Goal: Information Seeking & Learning: Find specific fact

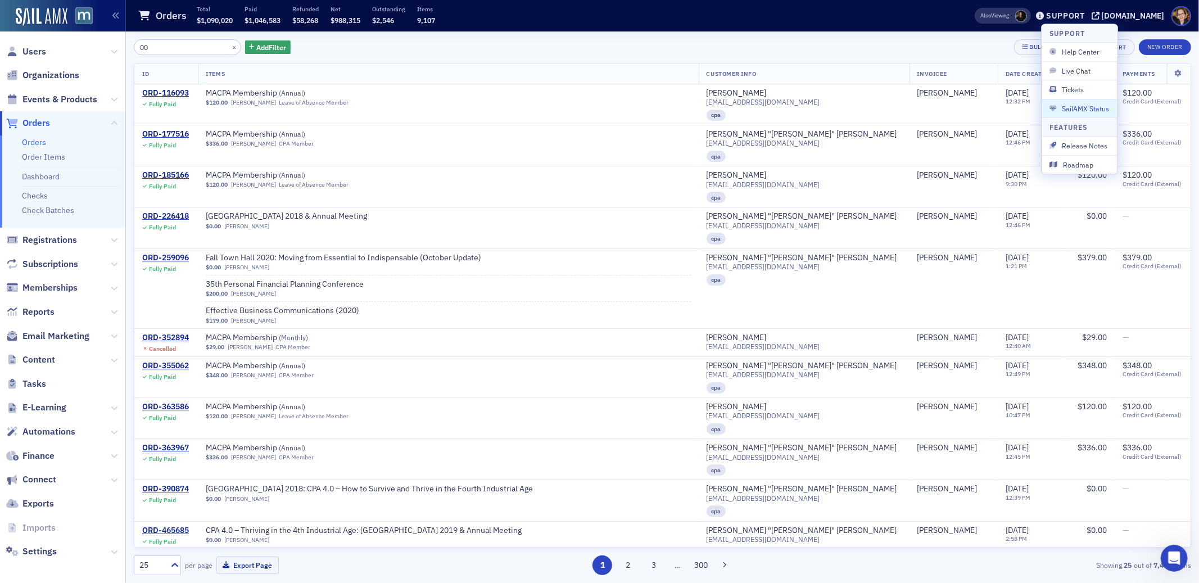
drag, startPoint x: 155, startPoint y: 48, endPoint x: 131, endPoint y: 44, distance: 23.9
click at [131, 44] on div "00 × Add Filter Bulk Actions Export New Order ID Items Customer Info Invoicee D…" at bounding box center [662, 306] width 1073 height 551
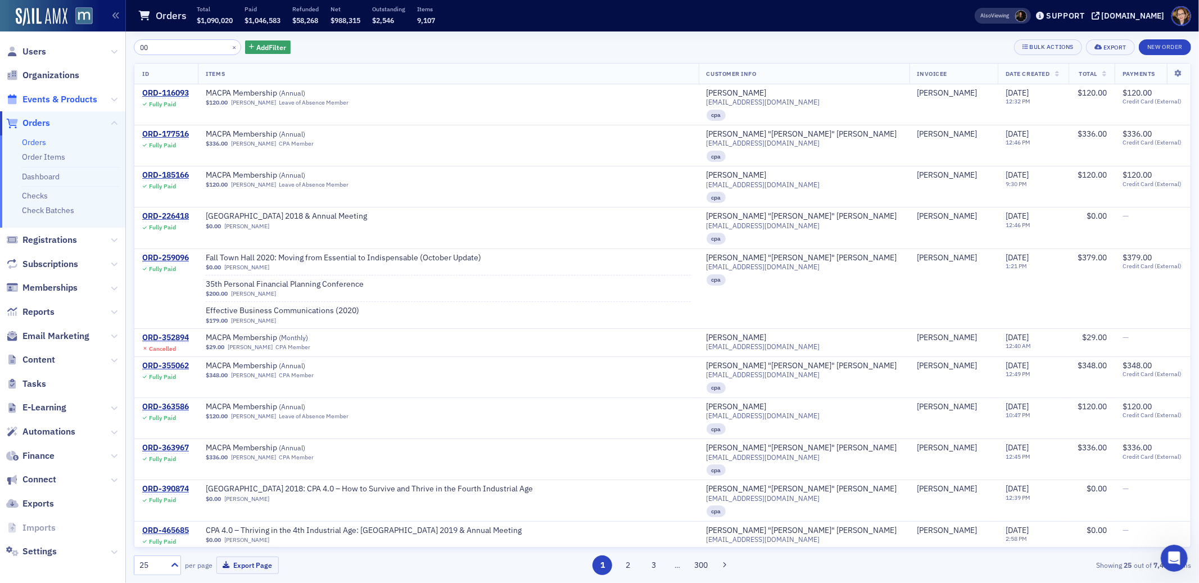
click at [76, 98] on span "Events & Products" at bounding box center [59, 99] width 75 height 12
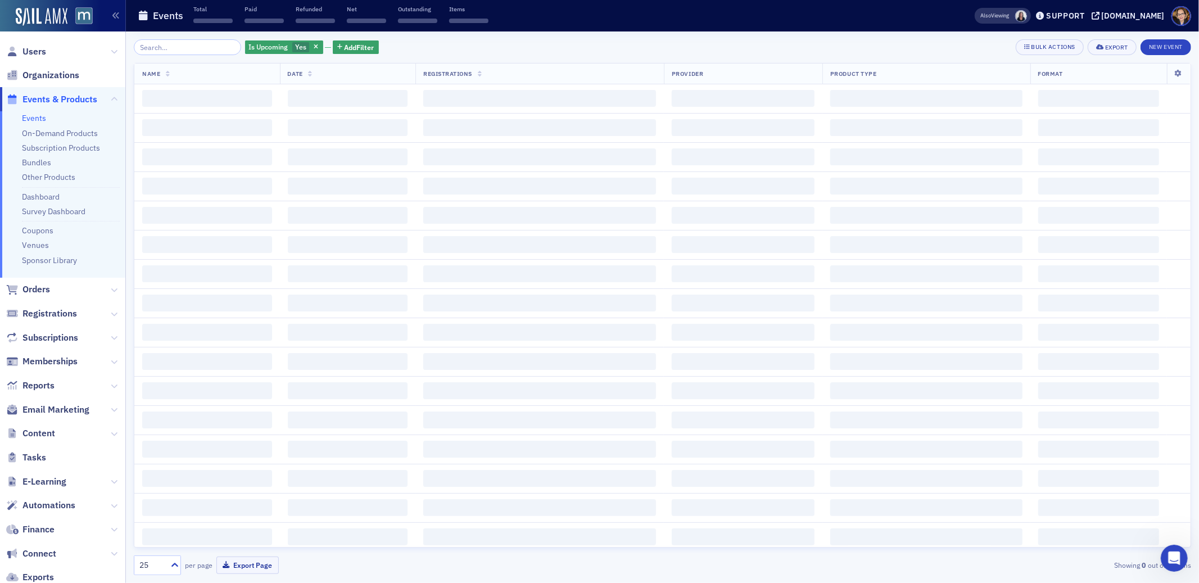
click at [156, 47] on input "search" at bounding box center [187, 47] width 107 height 16
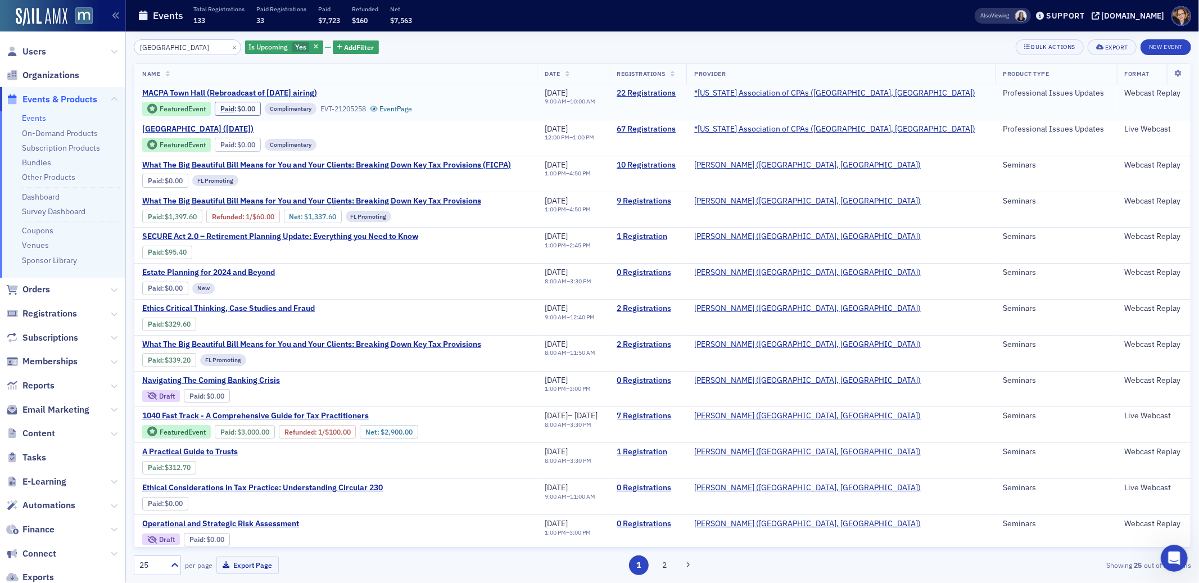
type input "town hall"
click at [297, 92] on span "MACPA Town Hall (Rebroadcast of August 2025 airing)" at bounding box center [236, 93] width 189 height 10
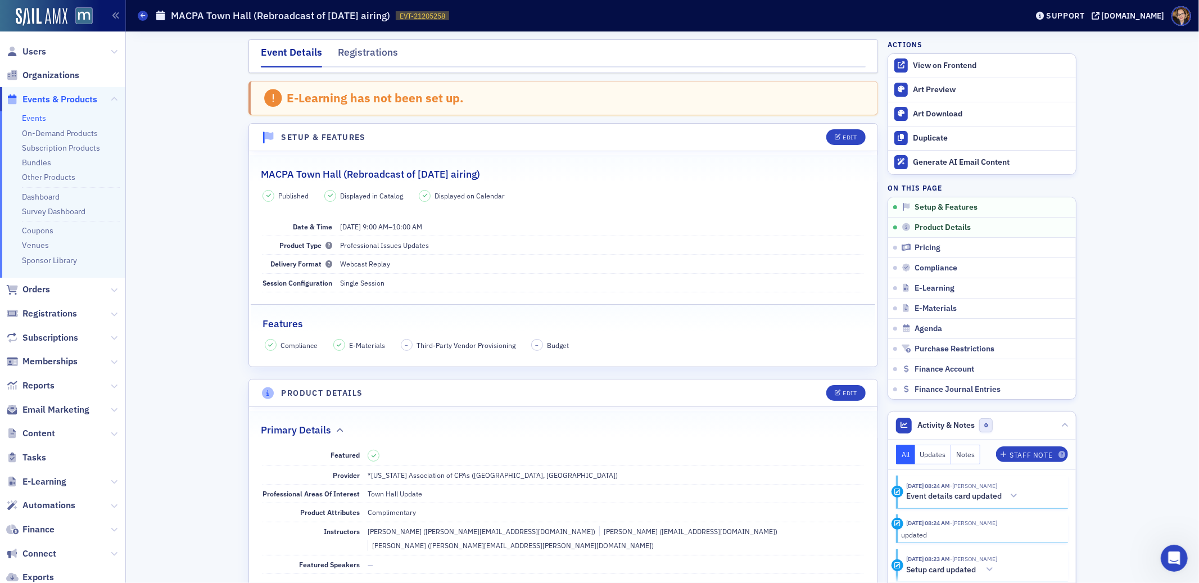
scroll to position [409, 0]
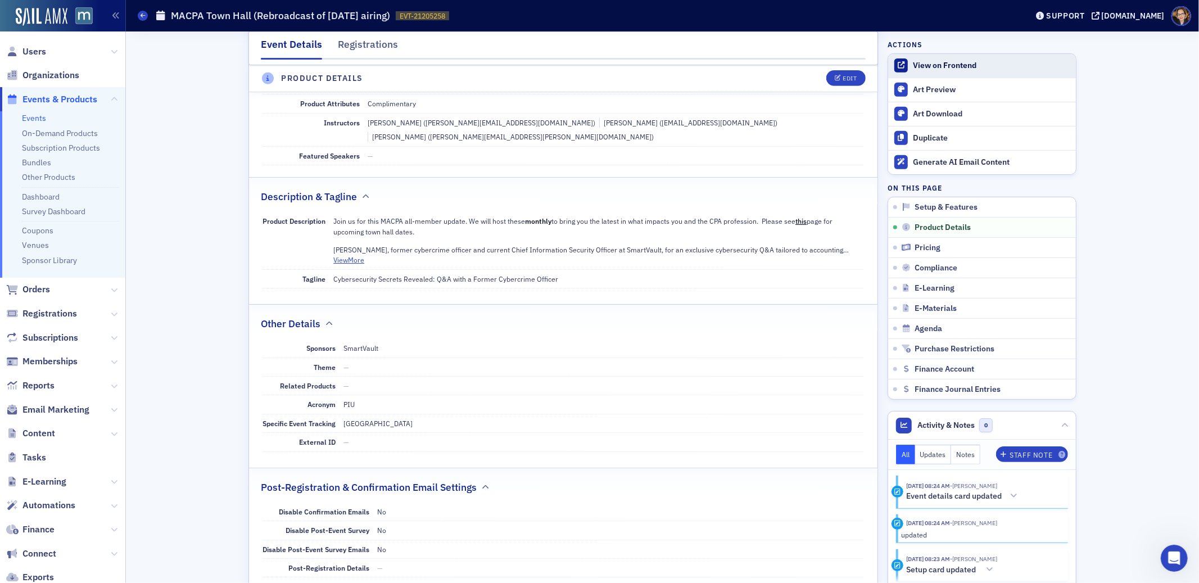
click at [913, 66] on div "View on Frontend" at bounding box center [991, 66] width 157 height 10
click at [26, 289] on span "Orders" at bounding box center [36, 289] width 28 height 12
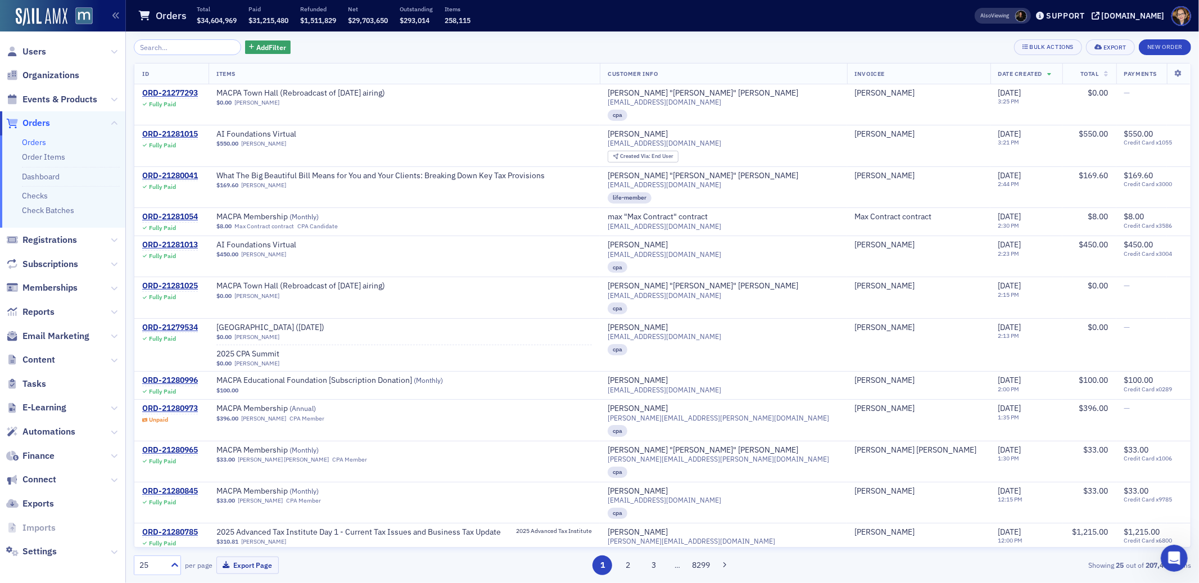
click at [38, 117] on span "Orders" at bounding box center [36, 123] width 28 height 12
click at [301, 133] on span "AI Foundations Virtual" at bounding box center [287, 134] width 142 height 10
click at [38, 126] on span "Orders" at bounding box center [36, 123] width 28 height 12
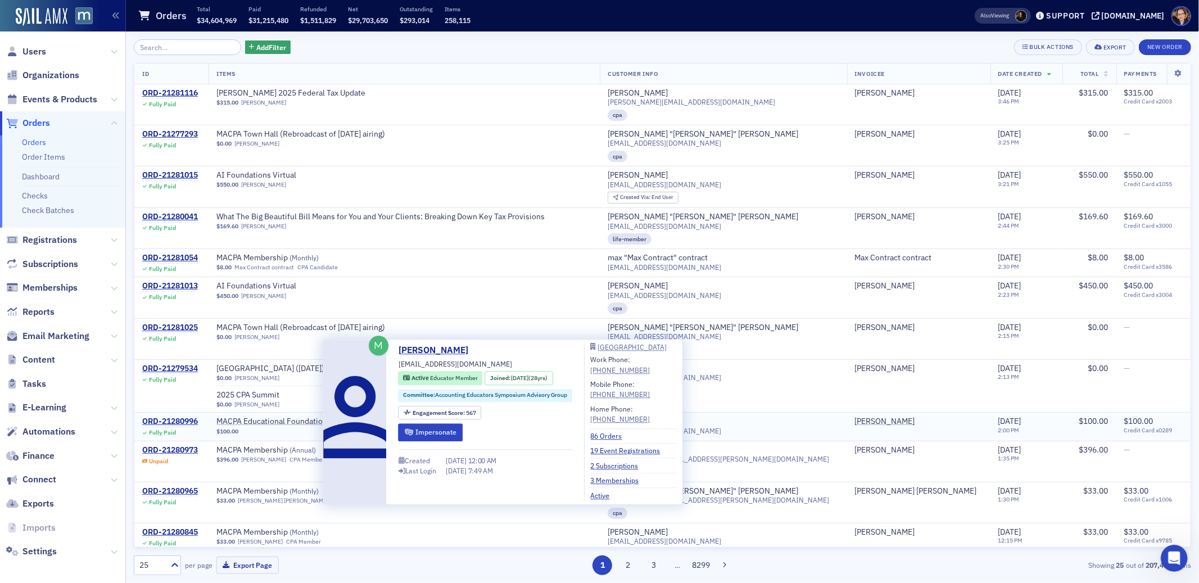
click at [668, 417] on div "[PERSON_NAME]" at bounding box center [638, 421] width 60 height 10
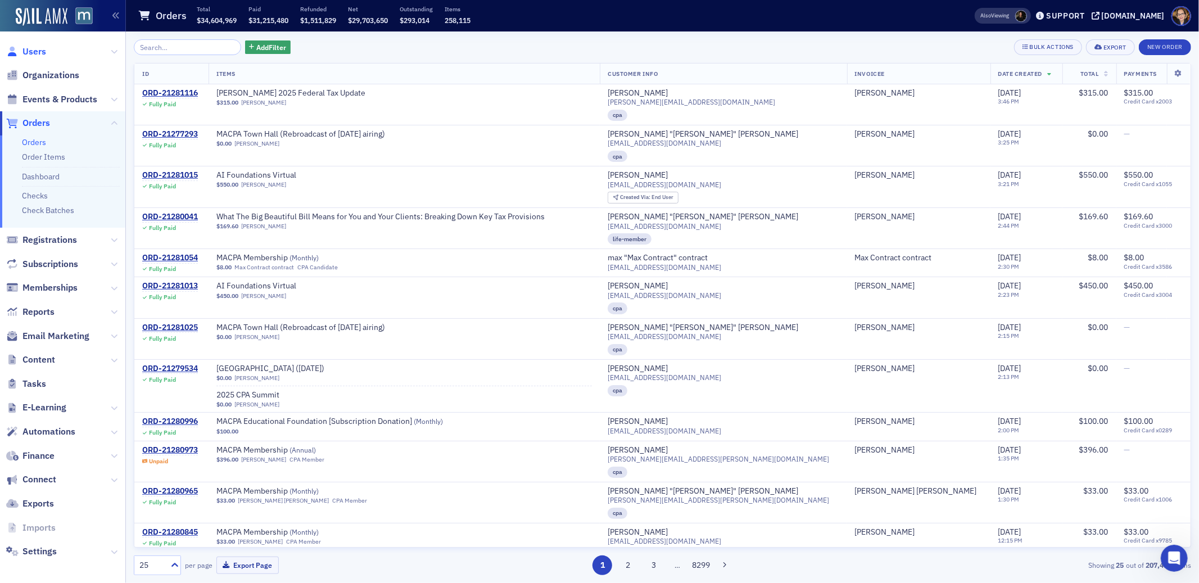
click at [35, 53] on span "Users" at bounding box center [34, 52] width 24 height 12
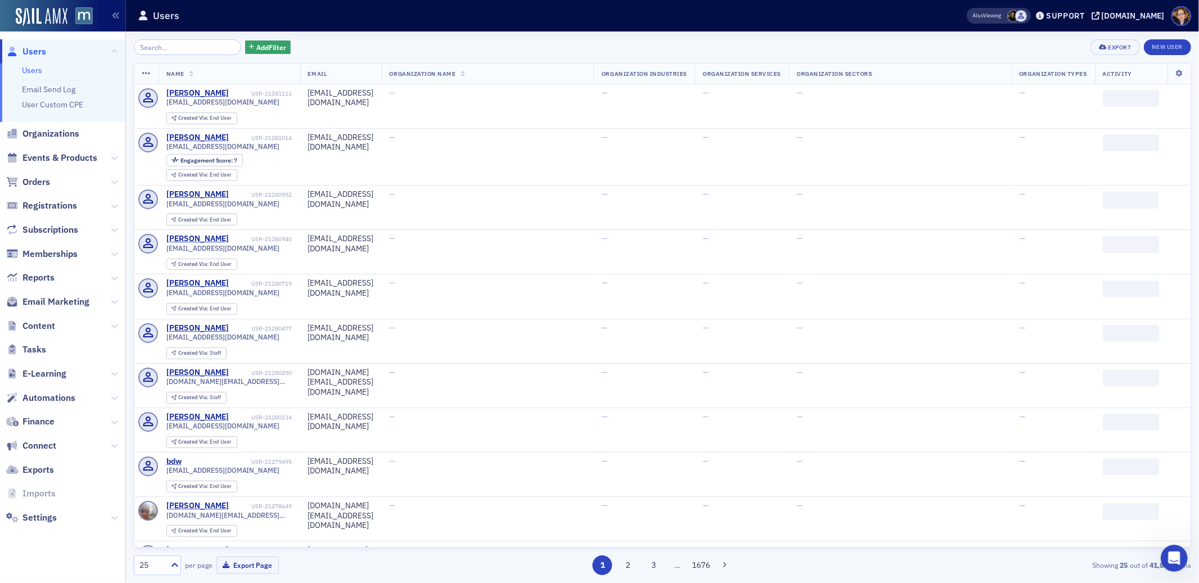
click at [192, 46] on input "search" at bounding box center [187, 47] width 107 height 16
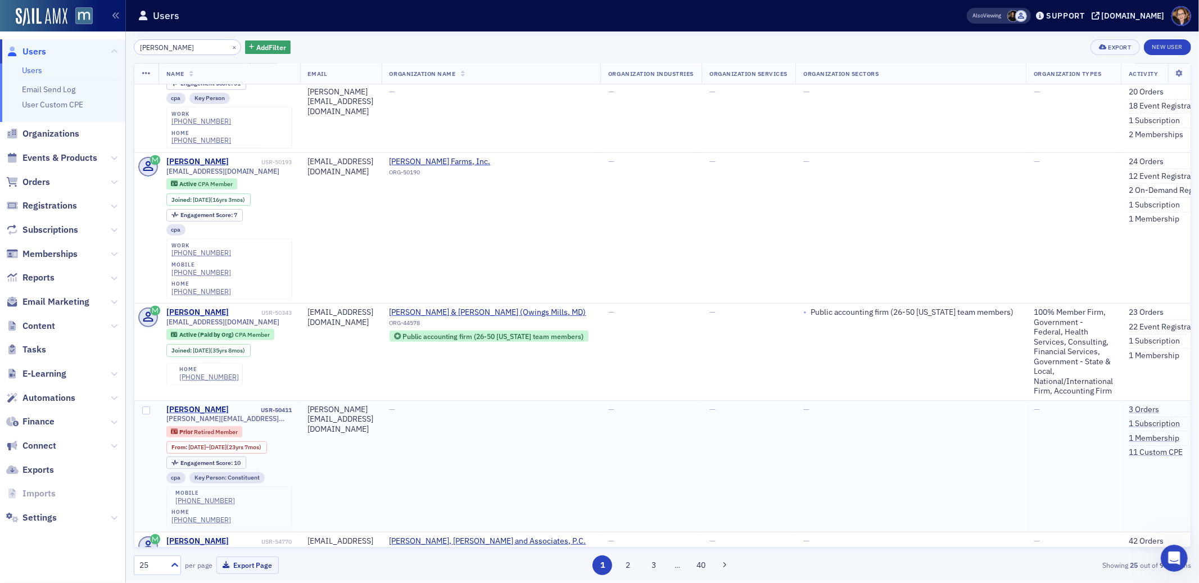
scroll to position [307, 0]
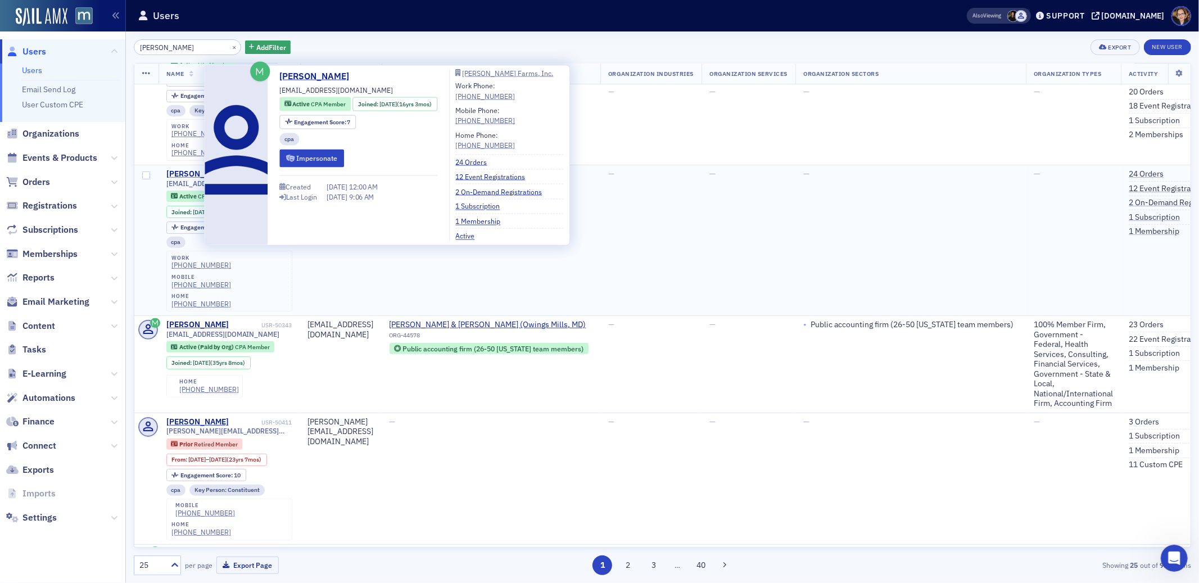
type input "john"
click at [188, 169] on div "John Muto" at bounding box center [197, 174] width 62 height 10
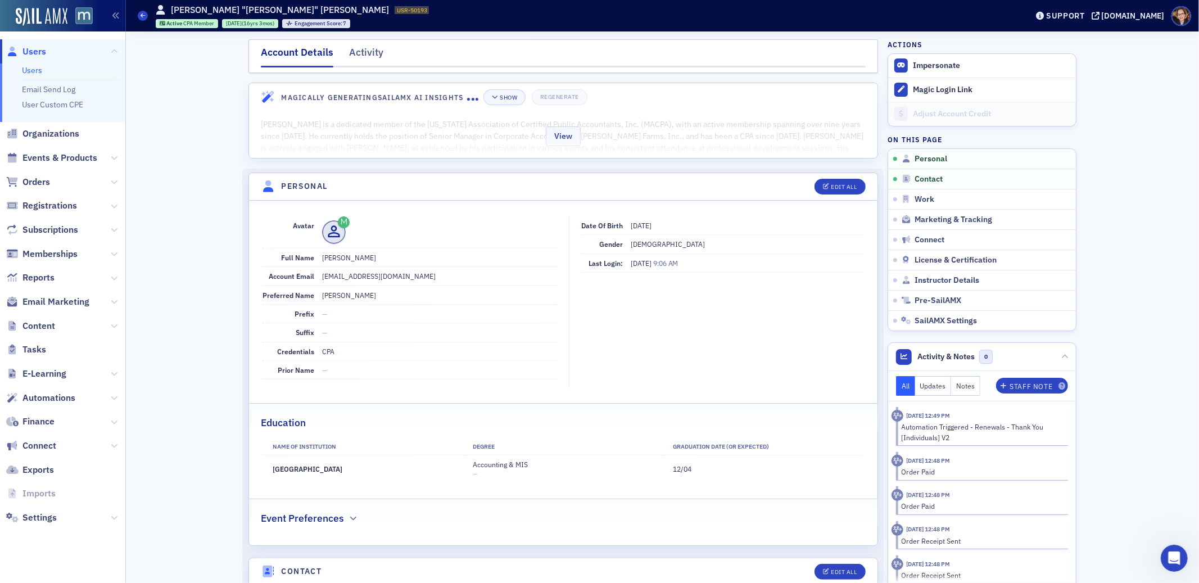
click at [407, 147] on div "View" at bounding box center [563, 134] width 628 height 47
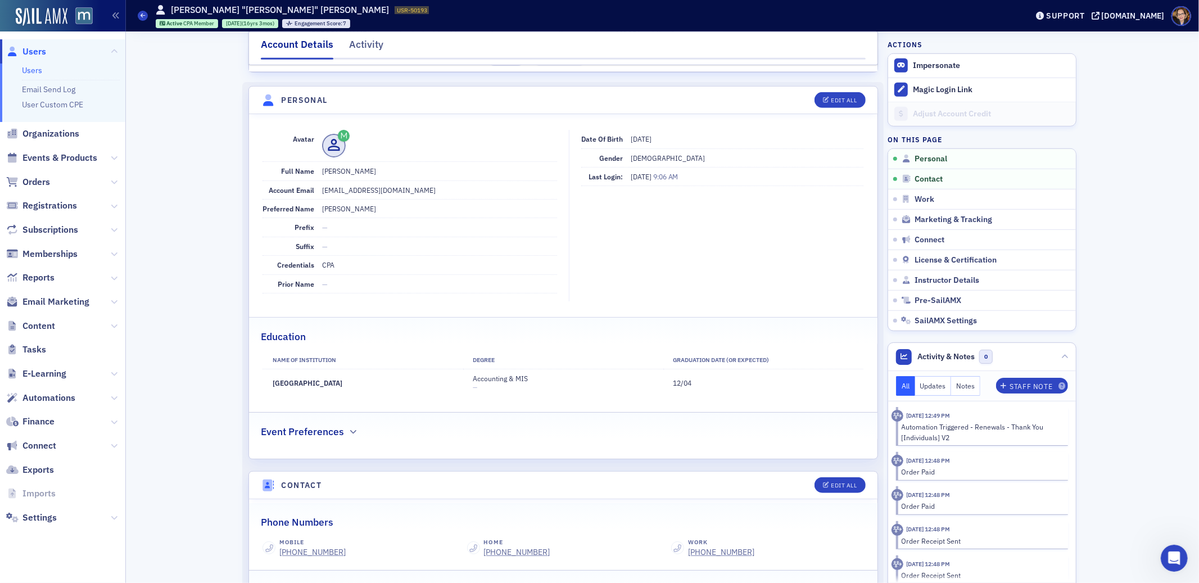
scroll to position [590, 0]
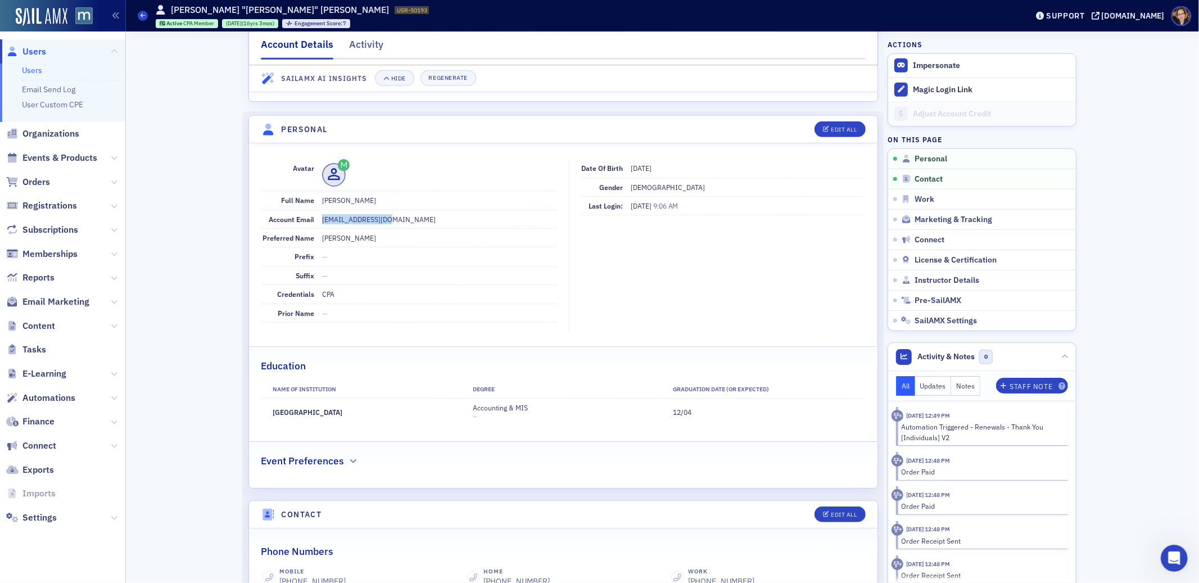
drag, startPoint x: 316, startPoint y: 209, endPoint x: 384, endPoint y: 210, distance: 68.0
click at [384, 210] on dd "johnmuto@gmail.com" at bounding box center [439, 219] width 235 height 18
copy dd "johnmuto@gmail.com"
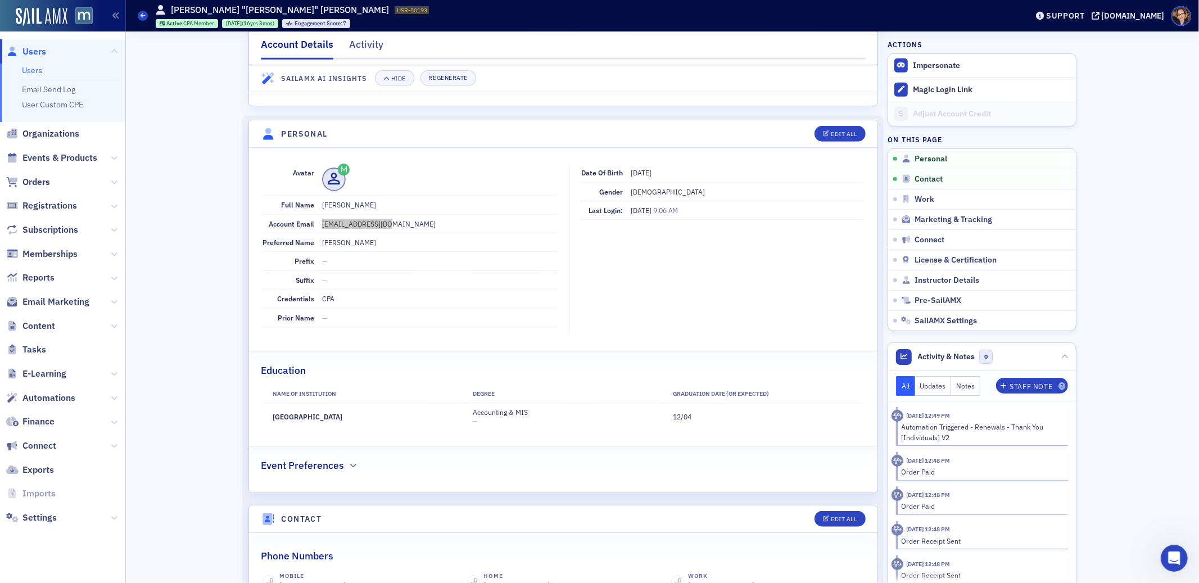
scroll to position [0, 0]
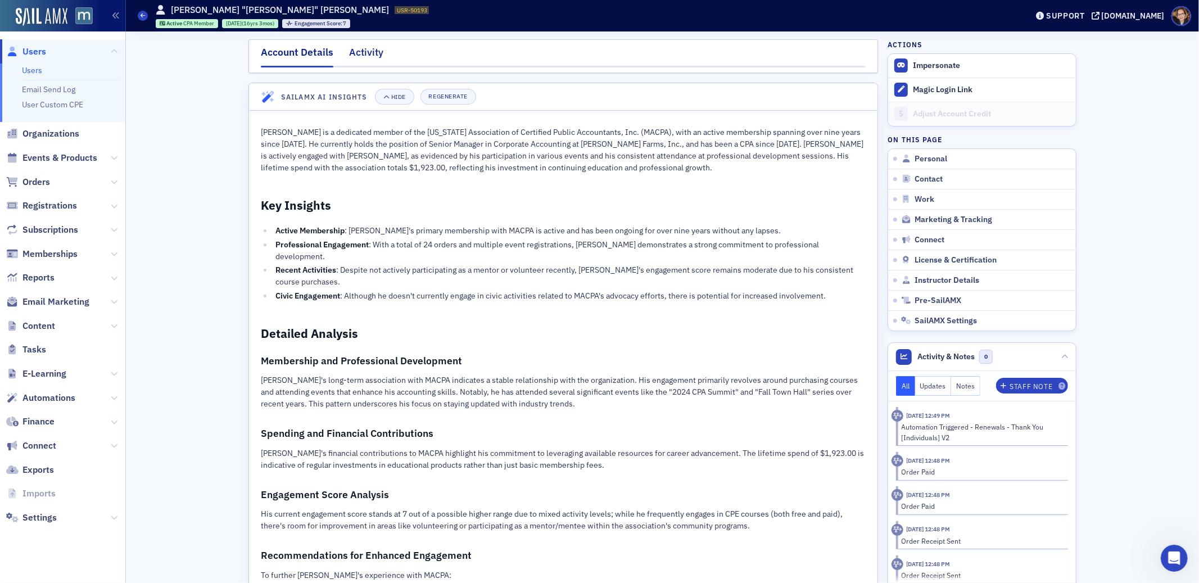
click at [361, 51] on div "Activity" at bounding box center [366, 55] width 34 height 21
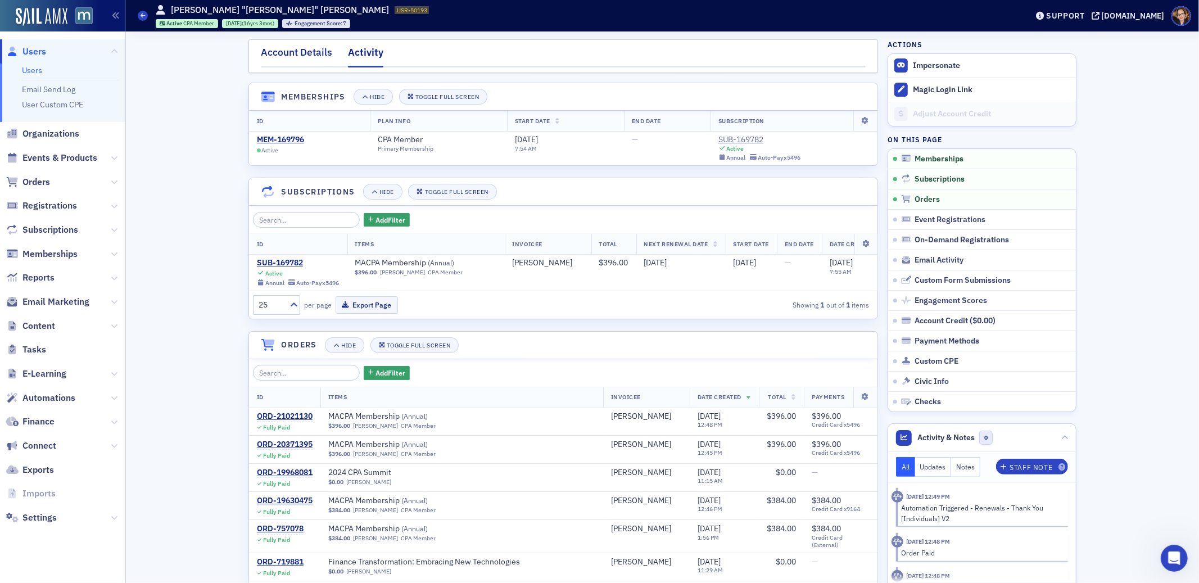
click at [285, 49] on div "Account Details" at bounding box center [296, 55] width 71 height 21
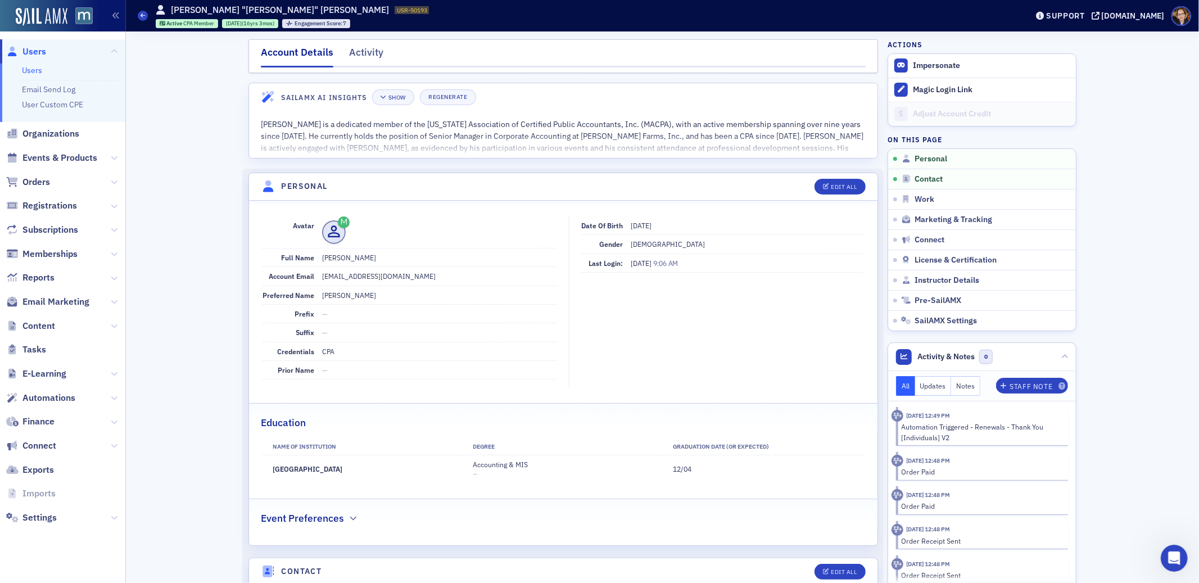
click at [354, 277] on dd "johnmuto@gmail.com" at bounding box center [439, 276] width 235 height 18
copy dd "johnmuto@gmail.com"
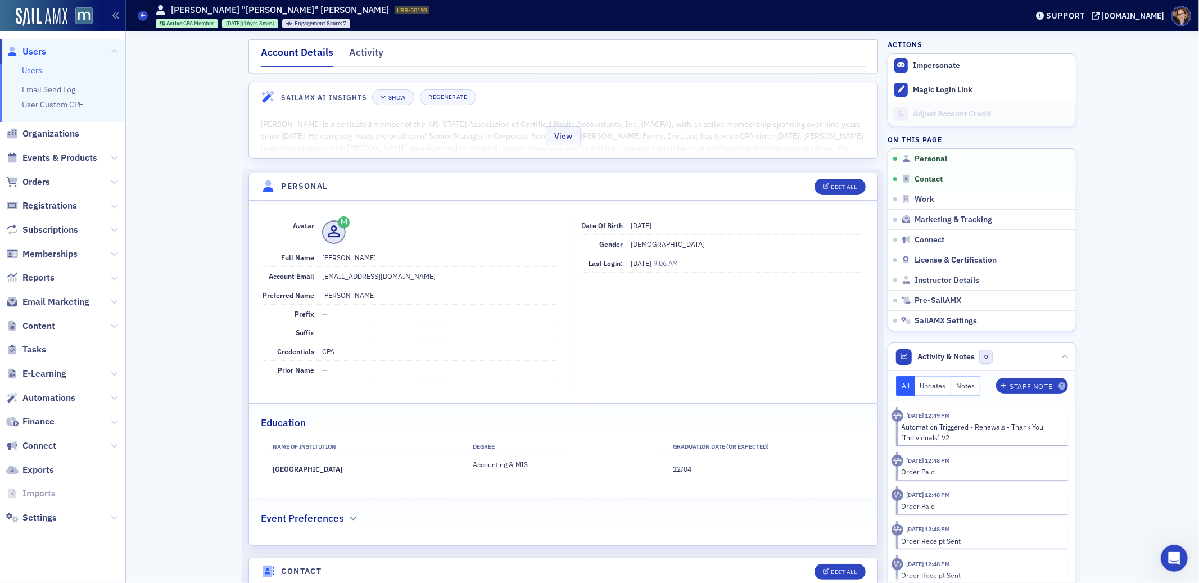
click at [528, 134] on div "View" at bounding box center [563, 134] width 628 height 47
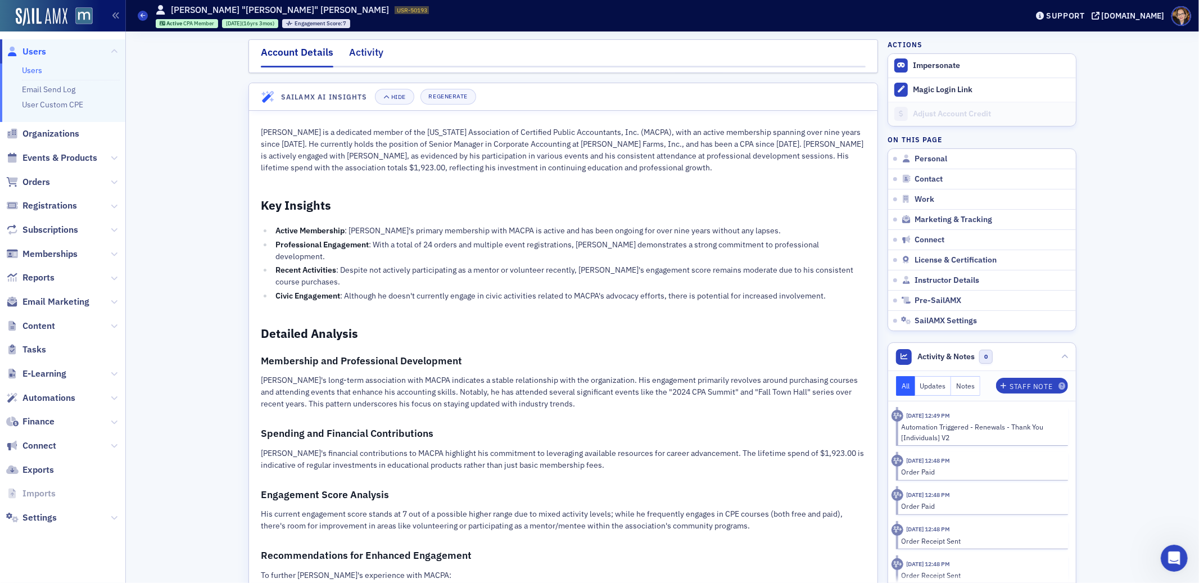
click at [362, 51] on div "Activity" at bounding box center [366, 55] width 34 height 21
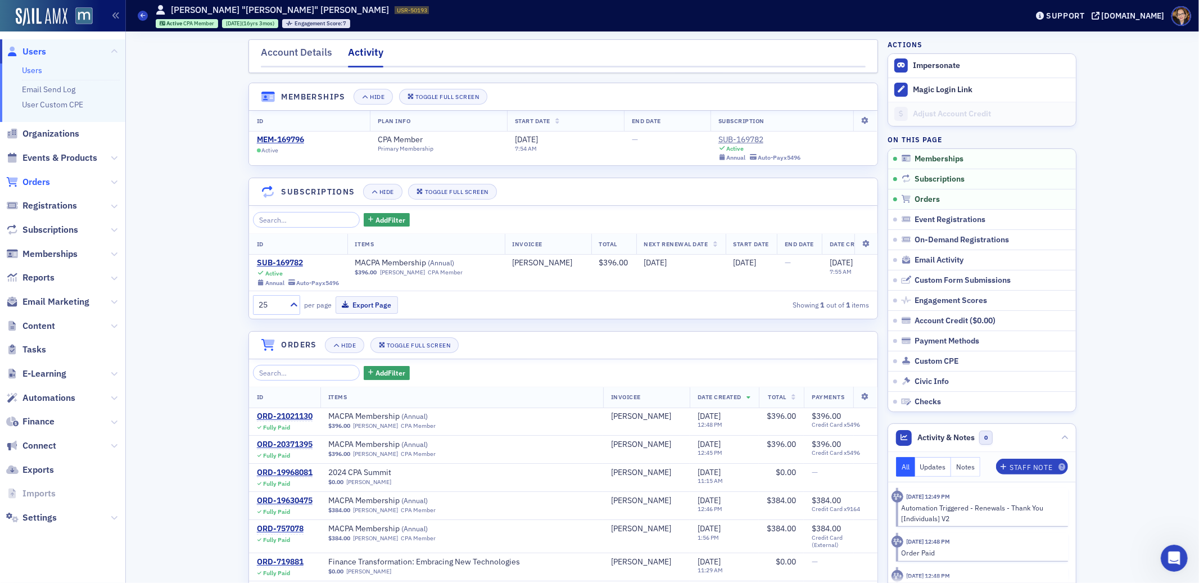
click at [35, 183] on span "Orders" at bounding box center [36, 182] width 28 height 12
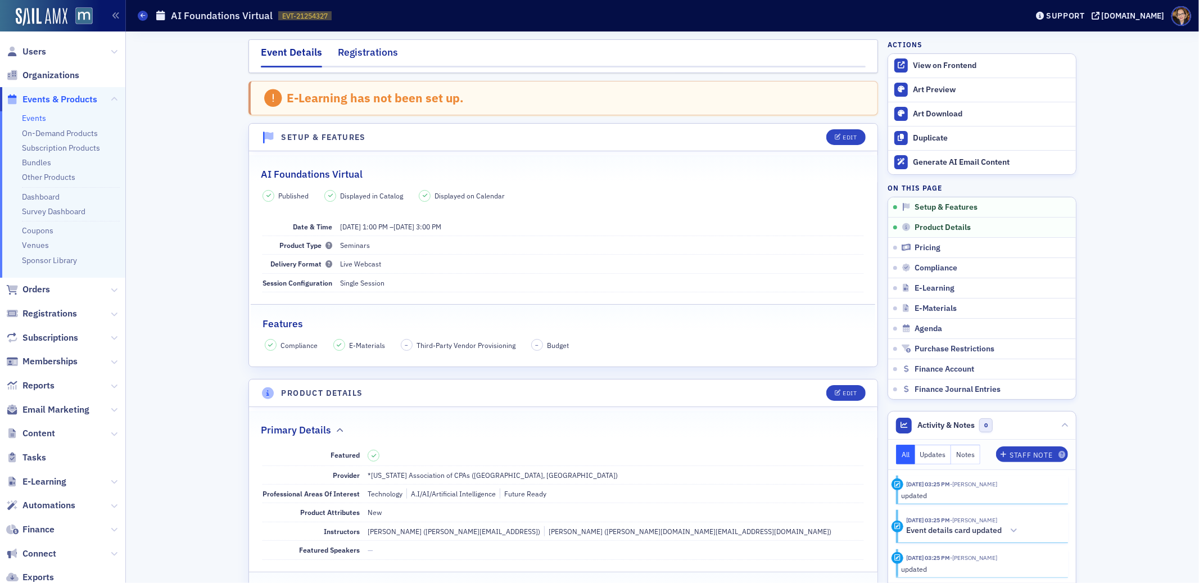
click at [375, 52] on div "Registrations" at bounding box center [368, 55] width 60 height 21
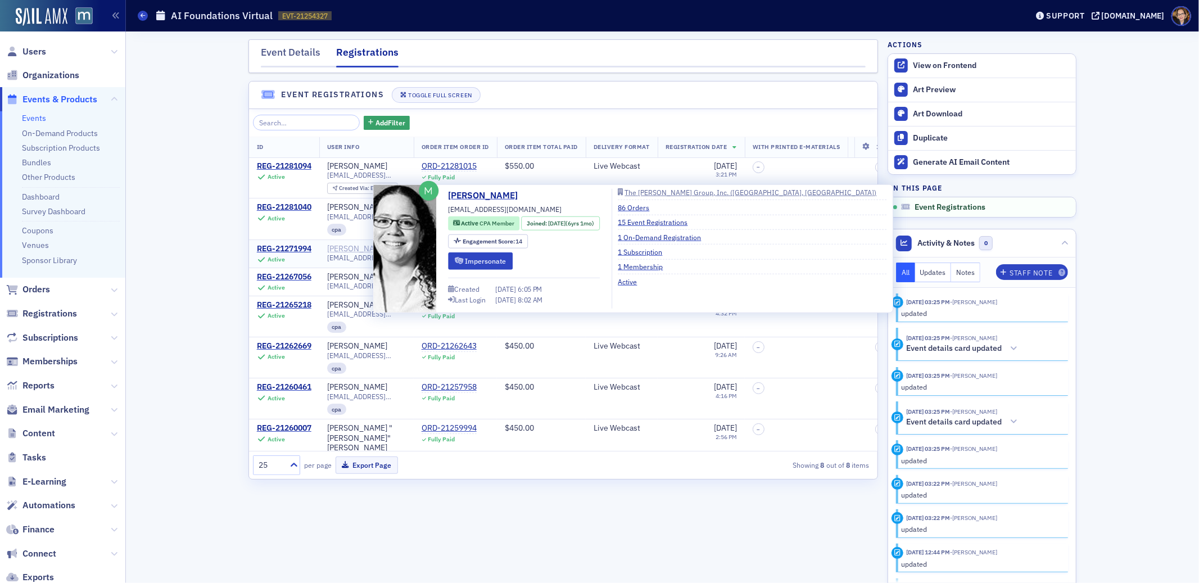
click at [352, 245] on div "Kara Benner" at bounding box center [357, 249] width 60 height 10
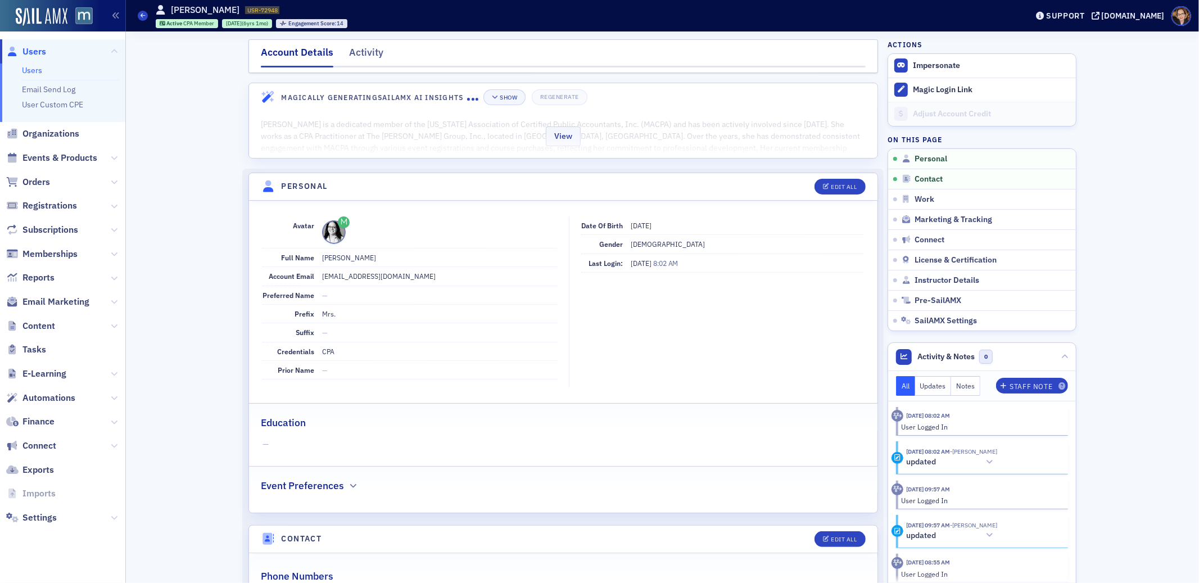
click at [592, 135] on div "View" at bounding box center [563, 134] width 628 height 47
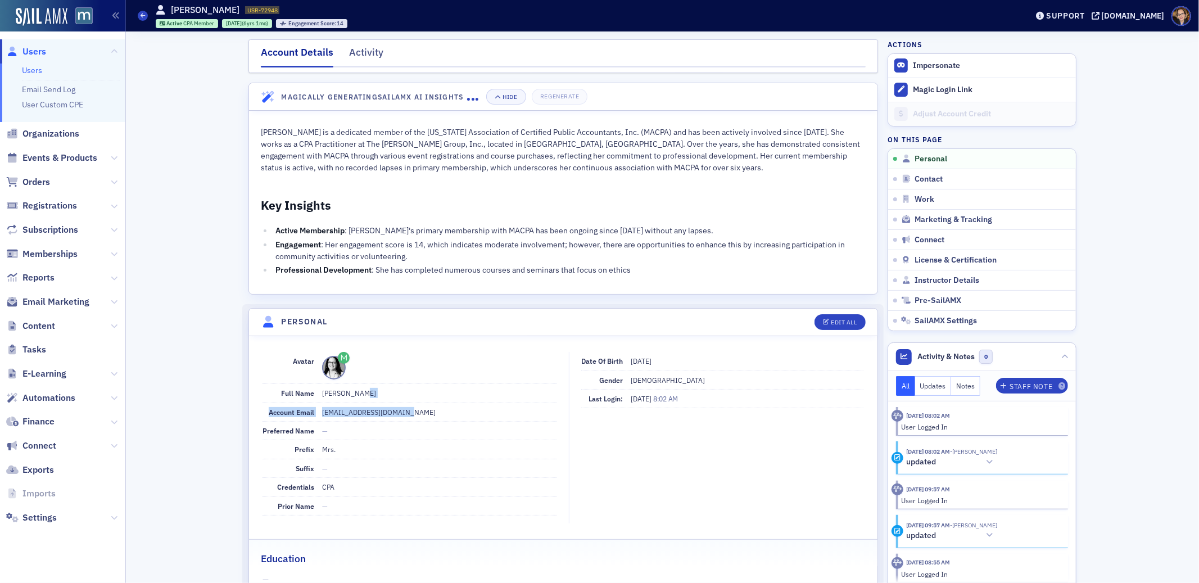
drag, startPoint x: 406, startPoint y: 386, endPoint x: 350, endPoint y: 390, distance: 56.3
click at [350, 390] on dl "Avatar Full Name Mrs. Kara F Benner Account Email iamkarabenner@gmail.com Prefe…" at bounding box center [409, 434] width 294 height 164
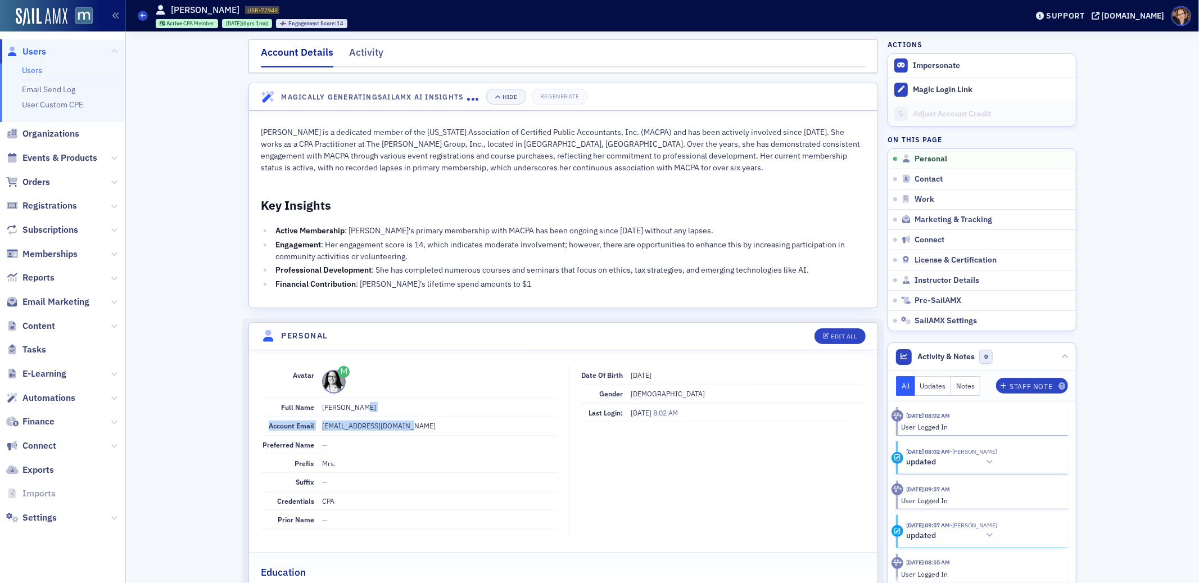
click at [322, 425] on dd "iamkarabenner@gmail.com" at bounding box center [439, 425] width 235 height 18
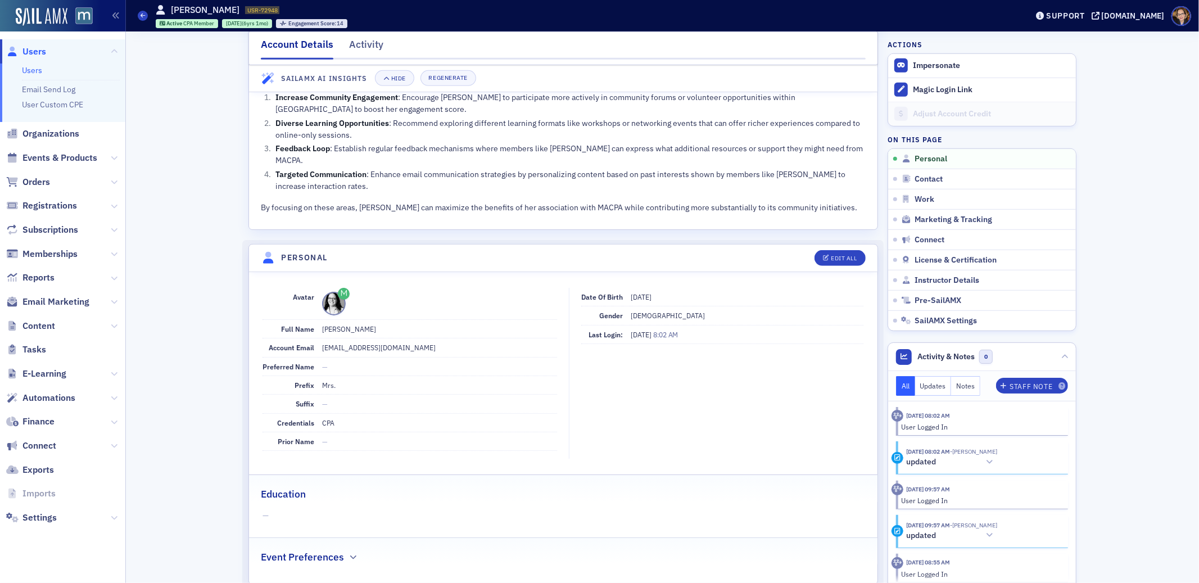
scroll to position [547, 0]
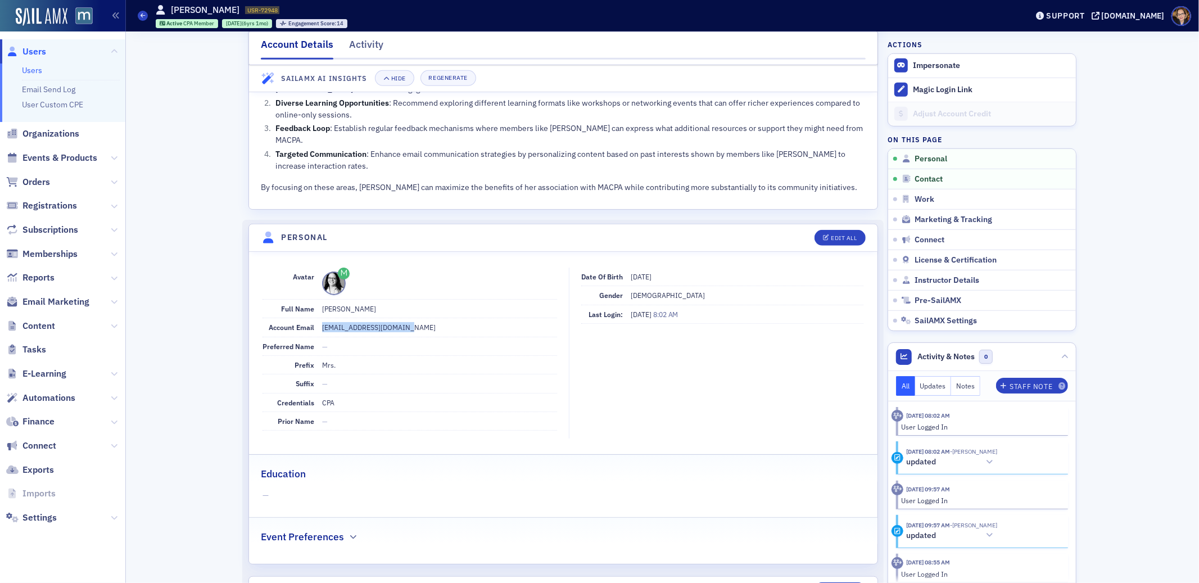
drag, startPoint x: 316, startPoint y: 316, endPoint x: 400, endPoint y: 318, distance: 83.7
click at [400, 318] on dd "iamkarabenner@gmail.com" at bounding box center [439, 327] width 235 height 18
copy dd "iamkarabenner@gmail.com"
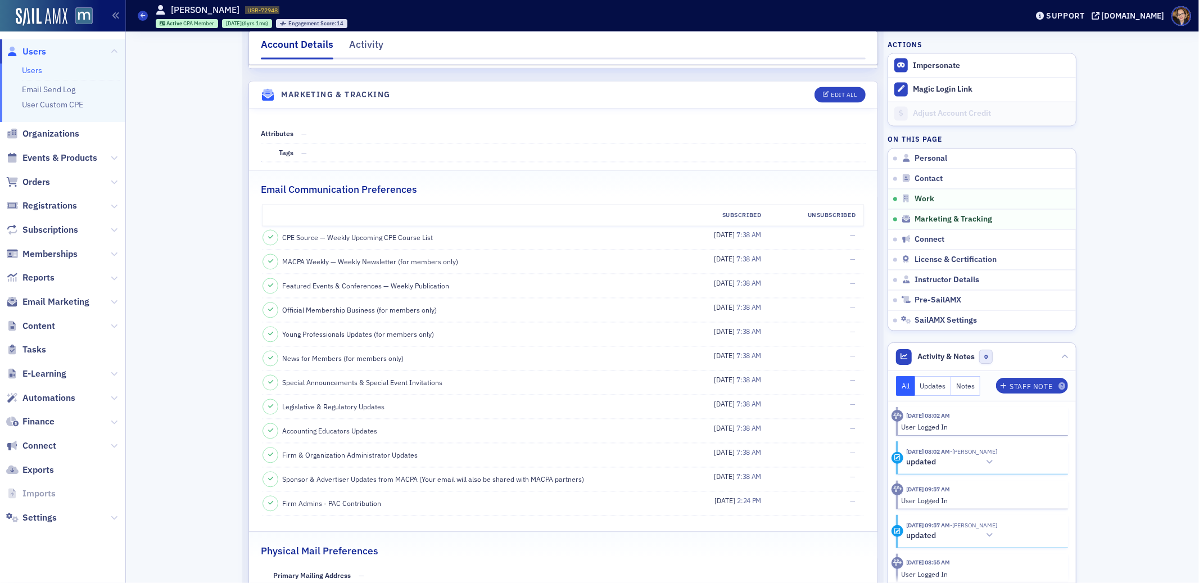
scroll to position [2146, 0]
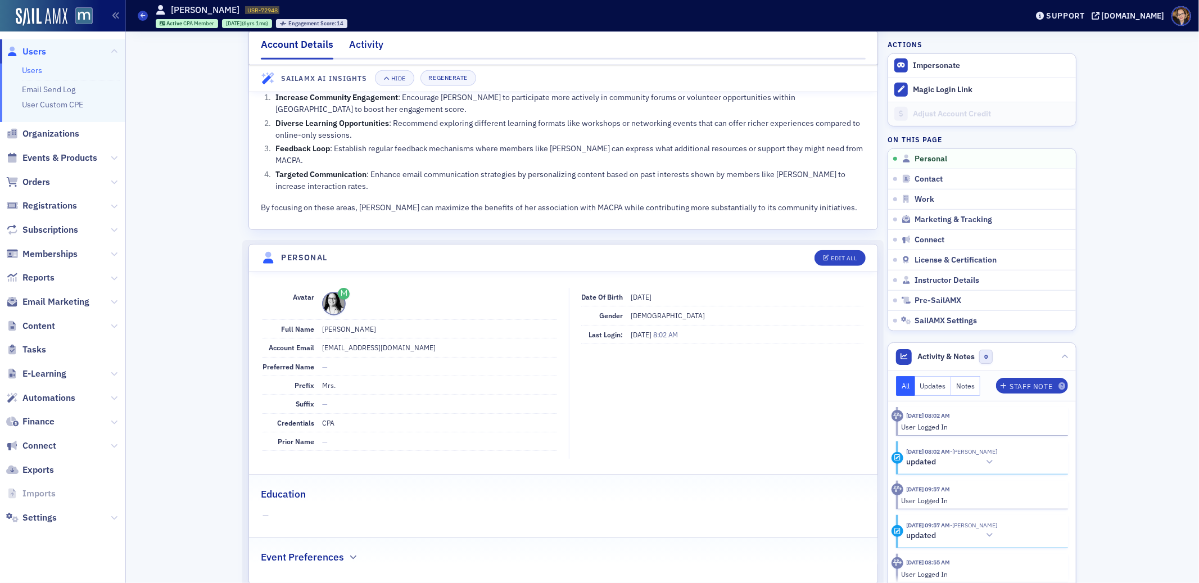
click at [357, 42] on div "Activity" at bounding box center [366, 47] width 34 height 21
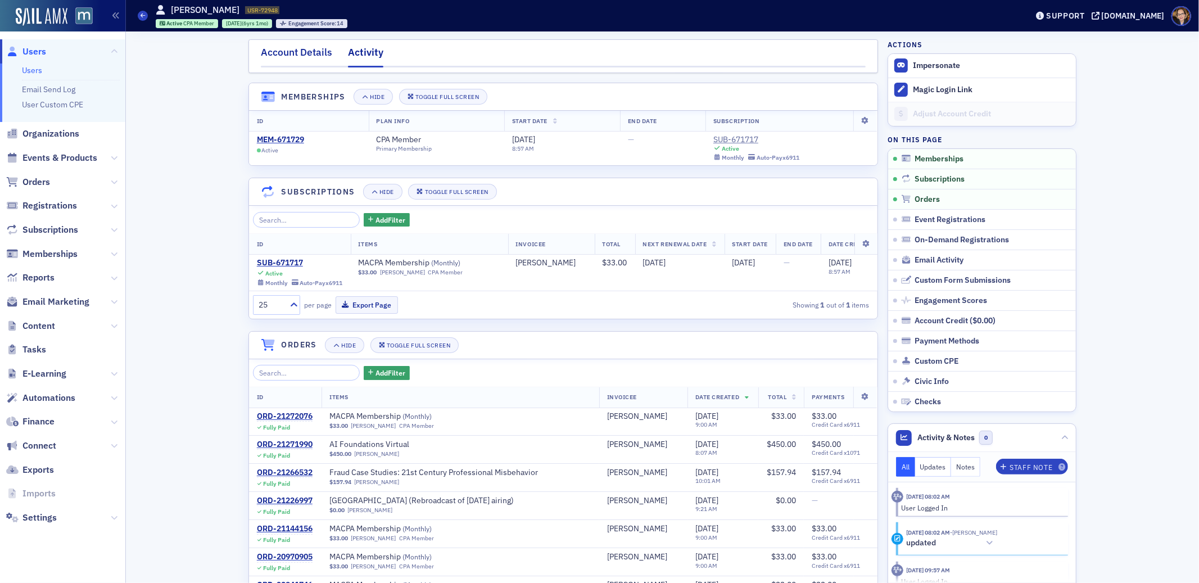
click at [298, 55] on div "Account Details" at bounding box center [296, 55] width 71 height 21
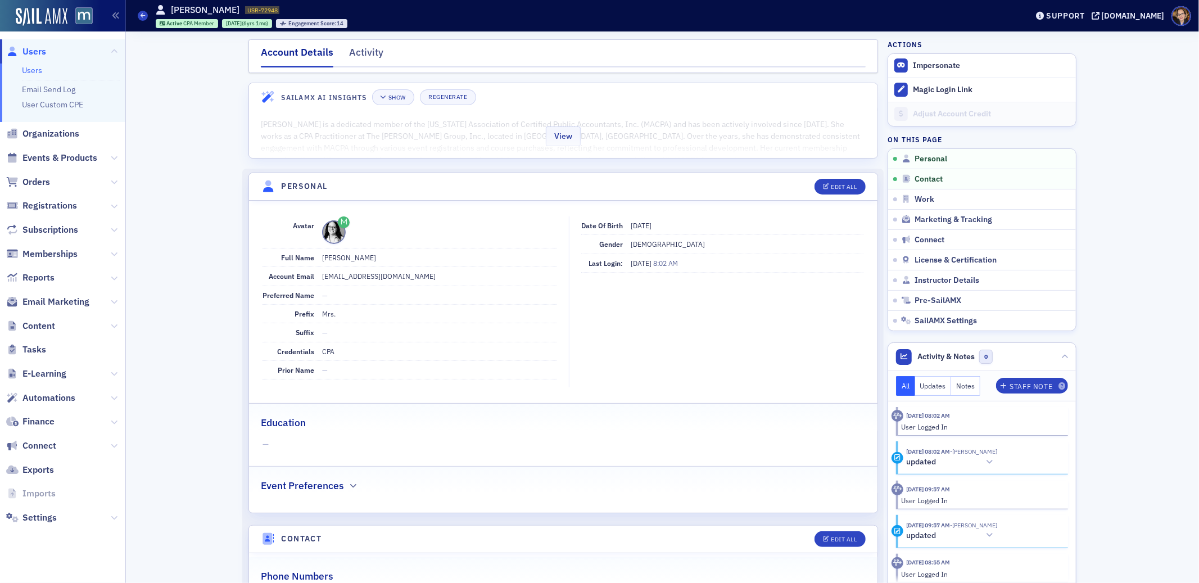
click at [484, 143] on div "View" at bounding box center [563, 134] width 628 height 47
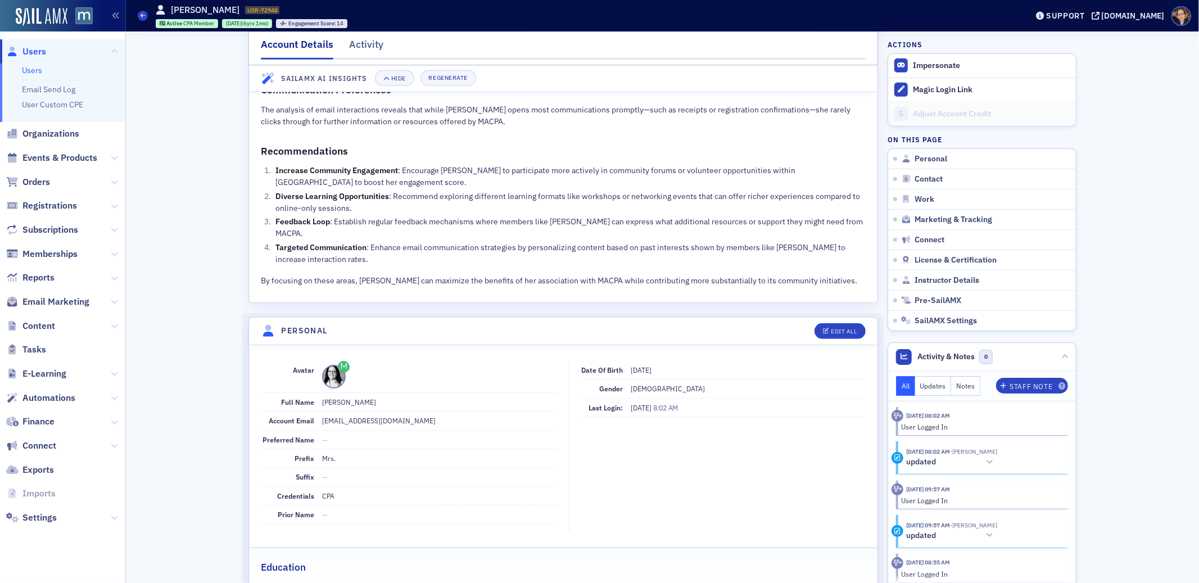
scroll to position [813, 0]
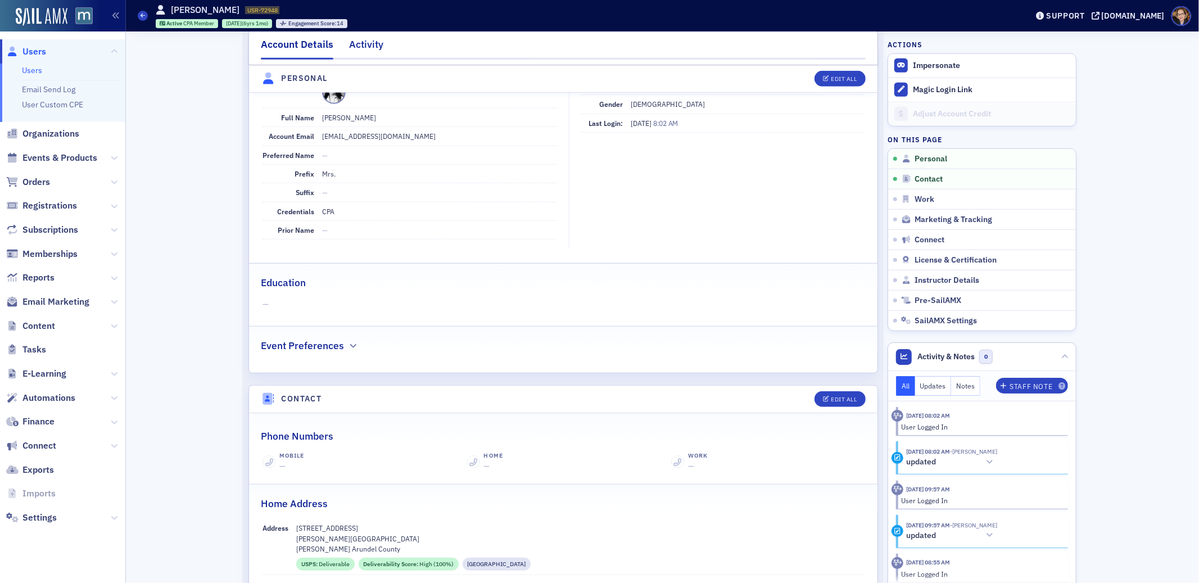
click at [366, 45] on div "Activity" at bounding box center [366, 47] width 34 height 21
